Goal: Find specific page/section: Find specific page/section

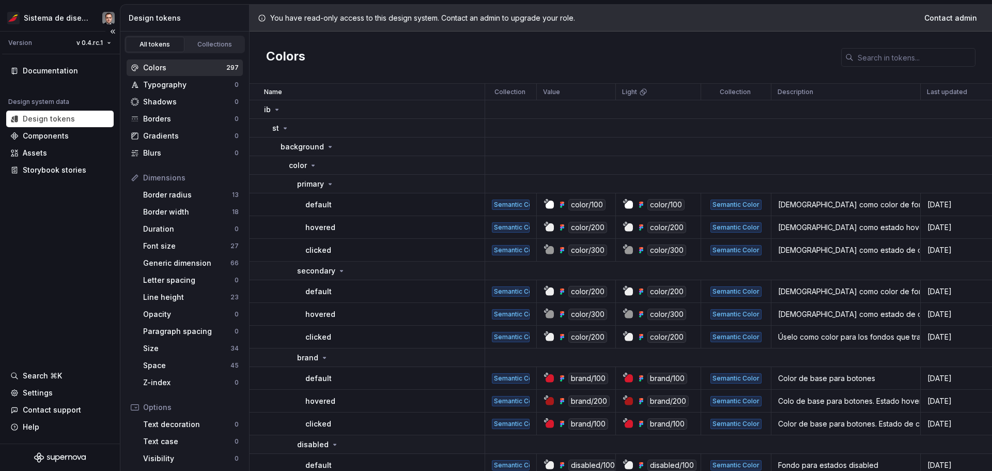
click at [53, 458] on icon "Supernova Logo" at bounding box center [60, 457] width 52 height 10
